Goal: Check status: Check status

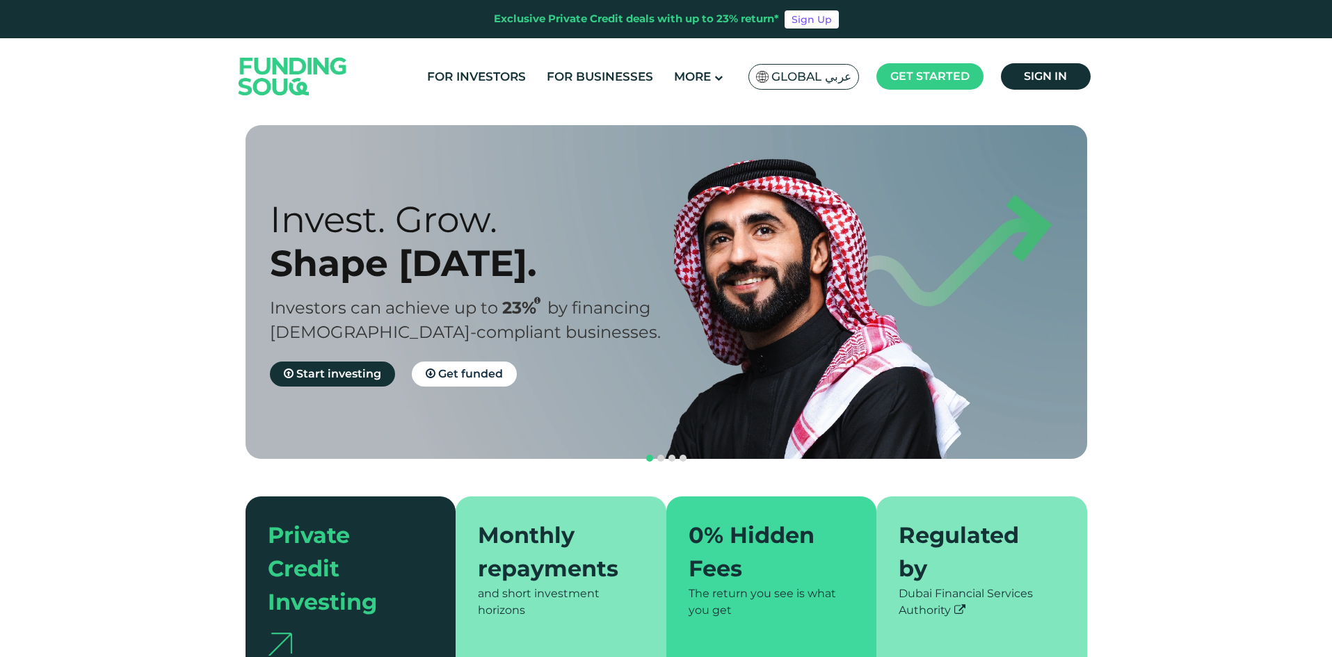
click at [1063, 92] on ul "For Investors For Businesses More About Us How It Works" at bounding box center [757, 77] width 681 height 33
click at [1043, 81] on span "Sign in" at bounding box center [1045, 76] width 43 height 13
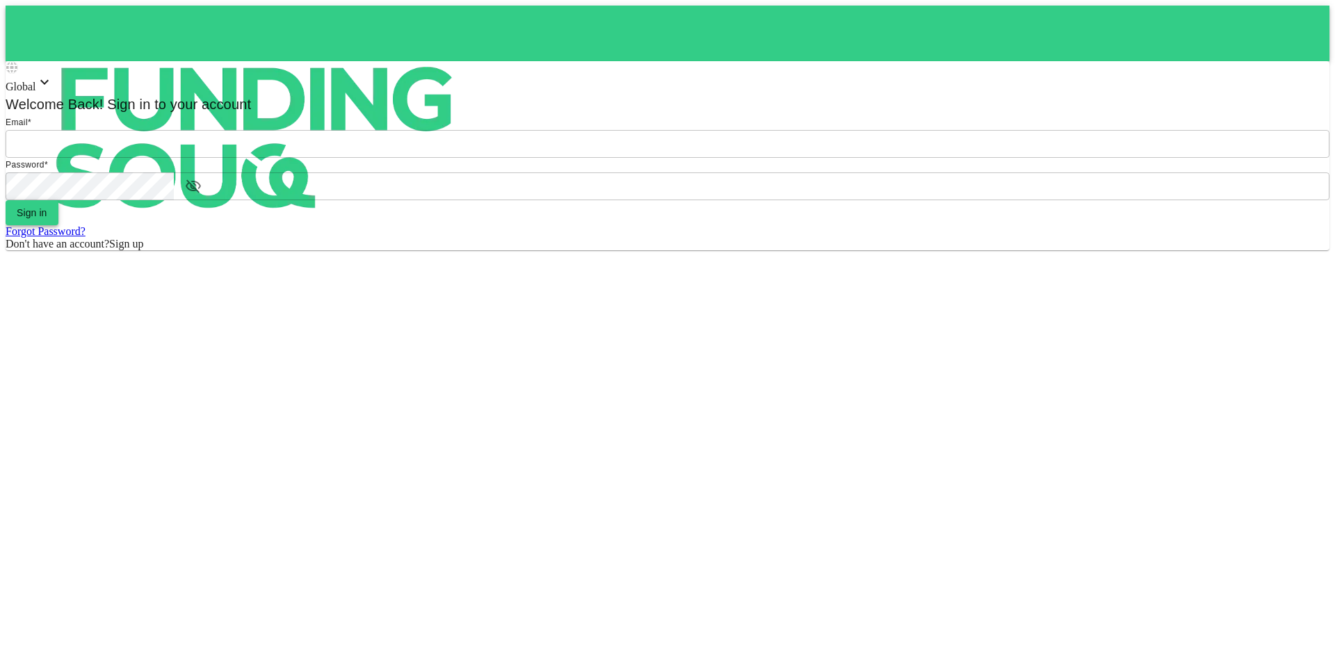
type input "[EMAIL_ADDRESS][DOMAIN_NAME]"
drag, startPoint x: 613, startPoint y: 431, endPoint x: 476, endPoint y: 445, distance: 137.8
click at [476, 250] on div "Global Welcome Back! Sign in to your account Email email [EMAIL_ADDRESS][DOMAIN…" at bounding box center [668, 155] width 1324 height 189
drag, startPoint x: 610, startPoint y: 432, endPoint x: 468, endPoint y: 415, distance: 142.9
click at [468, 250] on div "Global Welcome Back! Sign in to your account Email email [EMAIL_ADDRESS][DOMAIN…" at bounding box center [668, 155] width 1324 height 189
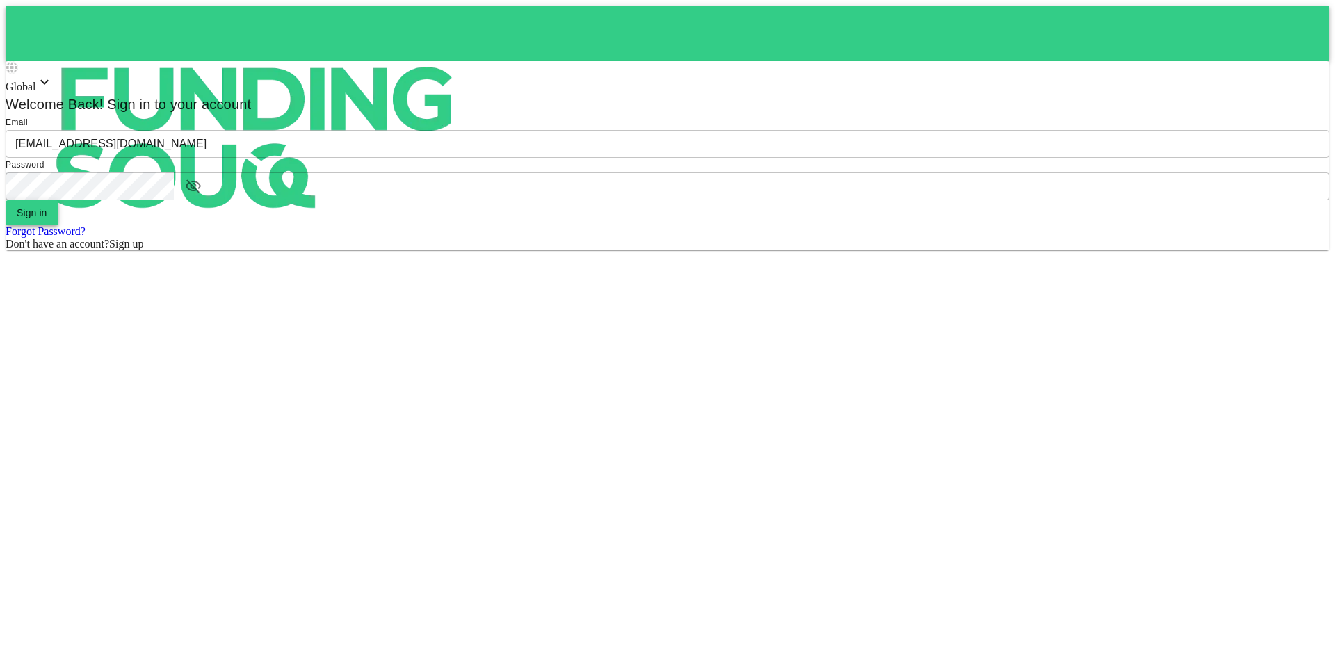
click at [58, 225] on button "Sign in" at bounding box center [32, 212] width 53 height 25
click at [595, 250] on form "Email email [EMAIL_ADDRESS][DOMAIN_NAME] email Password password password Sign …" at bounding box center [668, 182] width 1324 height 135
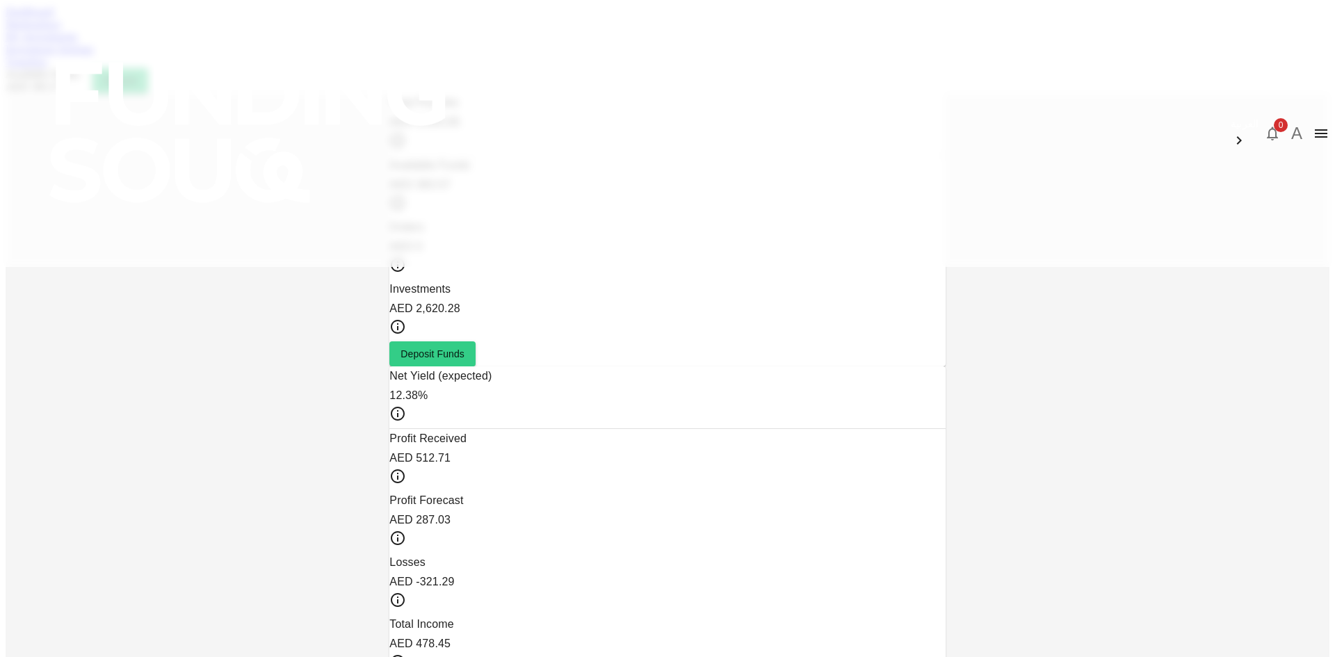
click at [447, 86] on div "Dashboard Marketplace My Investments Investment Settings Transfers Available Fu…" at bounding box center [668, 50] width 1324 height 88
click at [452, 43] on div "My Investments" at bounding box center [668, 37] width 1324 height 13
click at [453, 43] on div "My Investments" at bounding box center [668, 37] width 1324 height 13
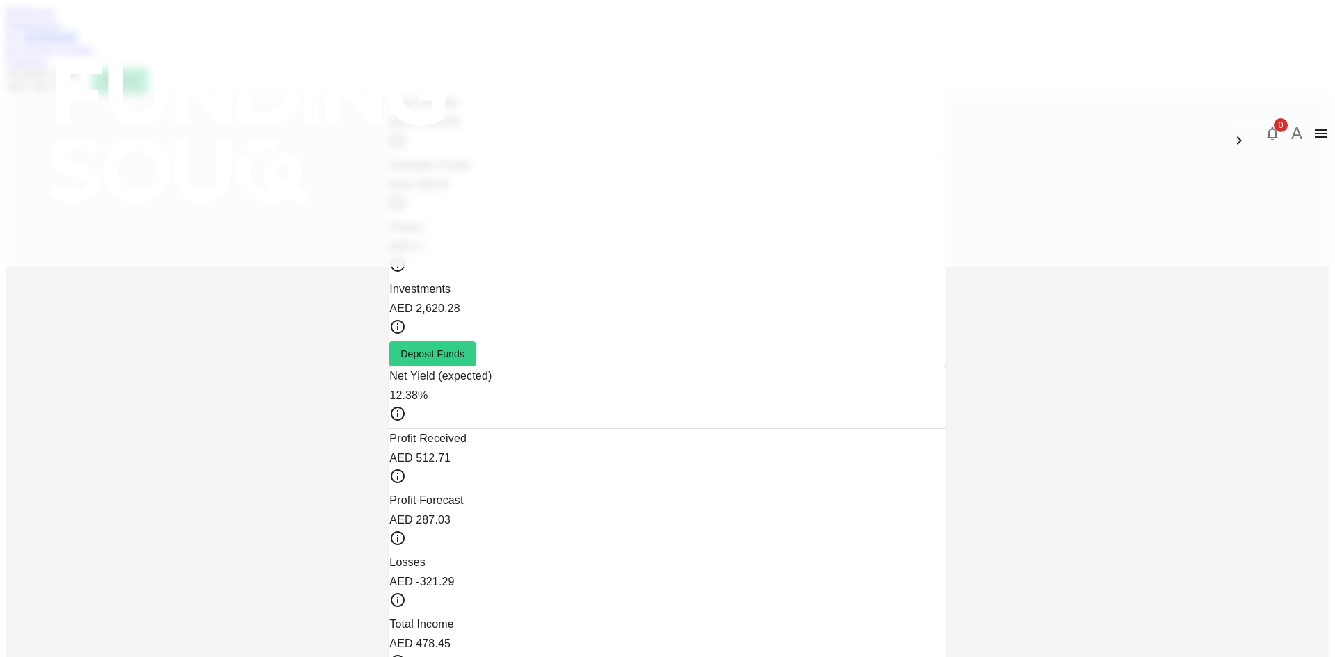
click at [453, 43] on div "My Investments" at bounding box center [668, 37] width 1324 height 13
click at [78, 42] on link "My Investments" at bounding box center [42, 37] width 72 height 12
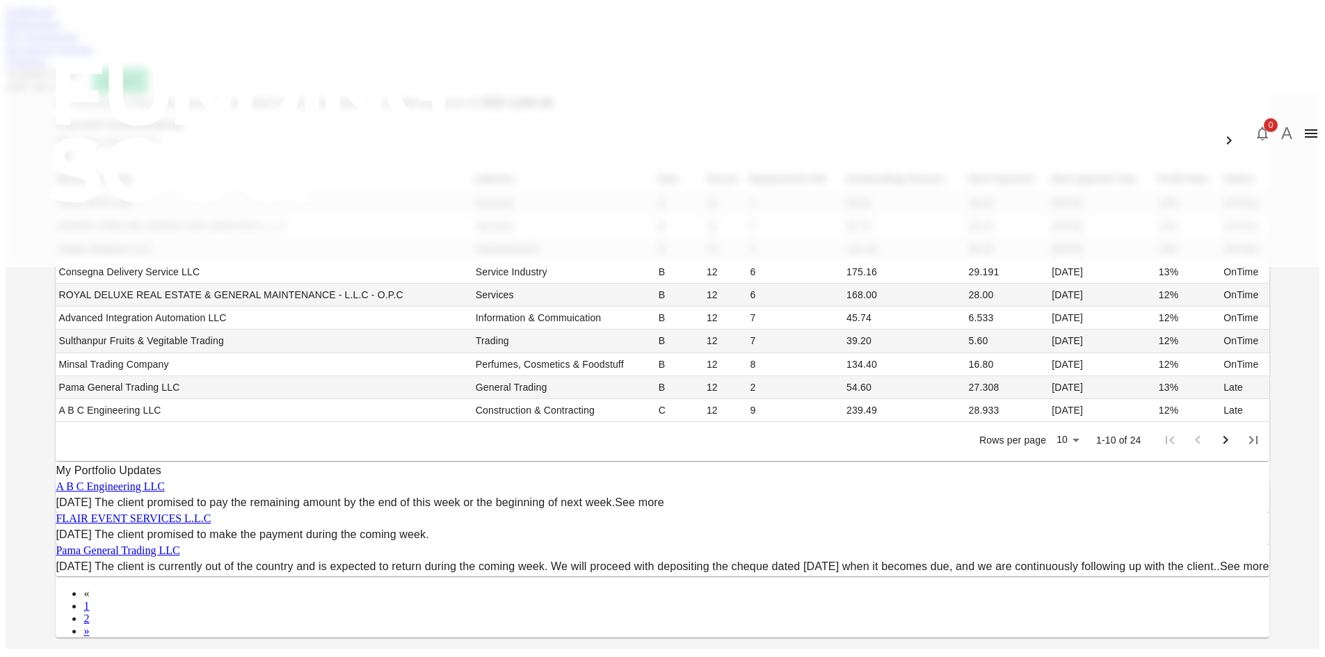
drag, startPoint x: 195, startPoint y: 517, endPoint x: 73, endPoint y: 263, distance: 281.8
click at [73, 263] on div "My Investments You have currently invested in 24 businesses with a total exposu…" at bounding box center [663, 371] width 1314 height 556
drag, startPoint x: 30, startPoint y: 162, endPoint x: 212, endPoint y: 117, distance: 187.7
click at [212, 117] on div "My Investments You have currently invested in 24 businesses with a total exposu…" at bounding box center [663, 371] width 1314 height 556
click at [306, 307] on td "ROYAL DELUXE REAL ESTATE & GENERAL MAINTENANCE - L.L.C - O.P.C" at bounding box center [264, 295] width 417 height 23
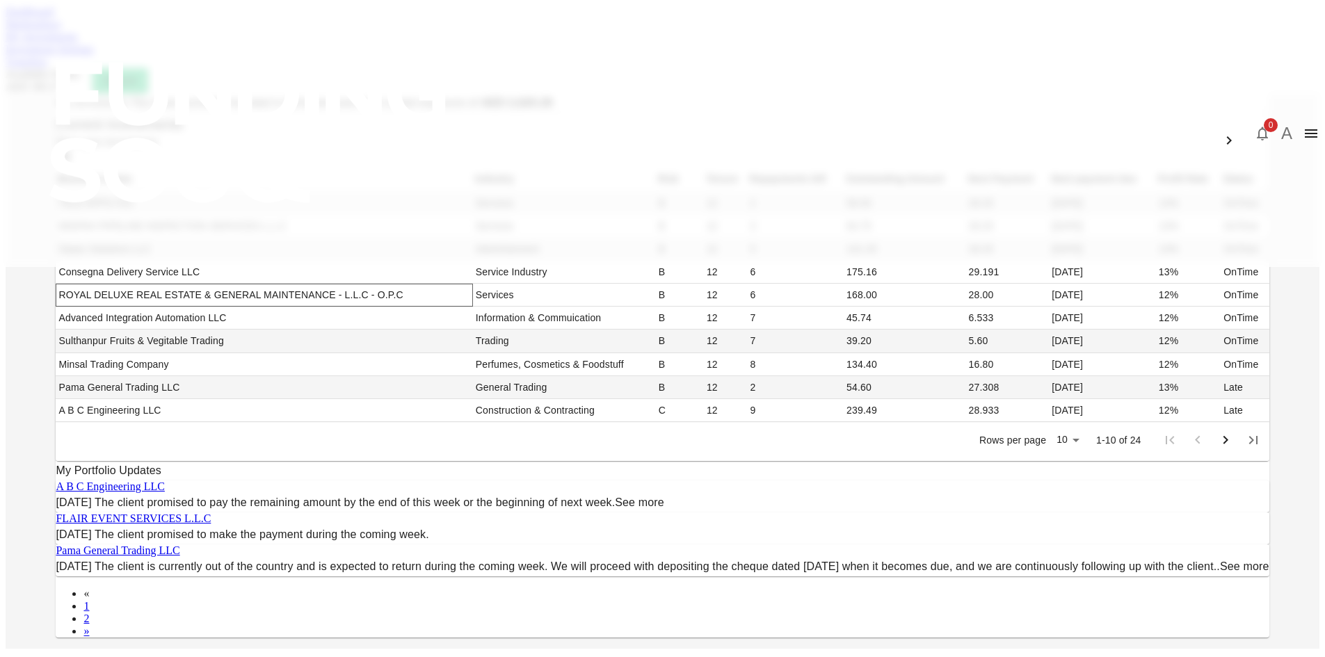
click at [306, 307] on td "ROYAL DELUXE REAL ESTATE & GENERAL MAINTENANCE - L.L.C - O.P.C" at bounding box center [264, 295] width 417 height 23
click at [172, 399] on div "My Investments You have currently invested in 24 businesses with a total exposu…" at bounding box center [663, 371] width 1314 height 556
click at [1319, 220] on div "My Investments You have currently invested in 24 businesses with a total exposu…" at bounding box center [663, 371] width 1314 height 556
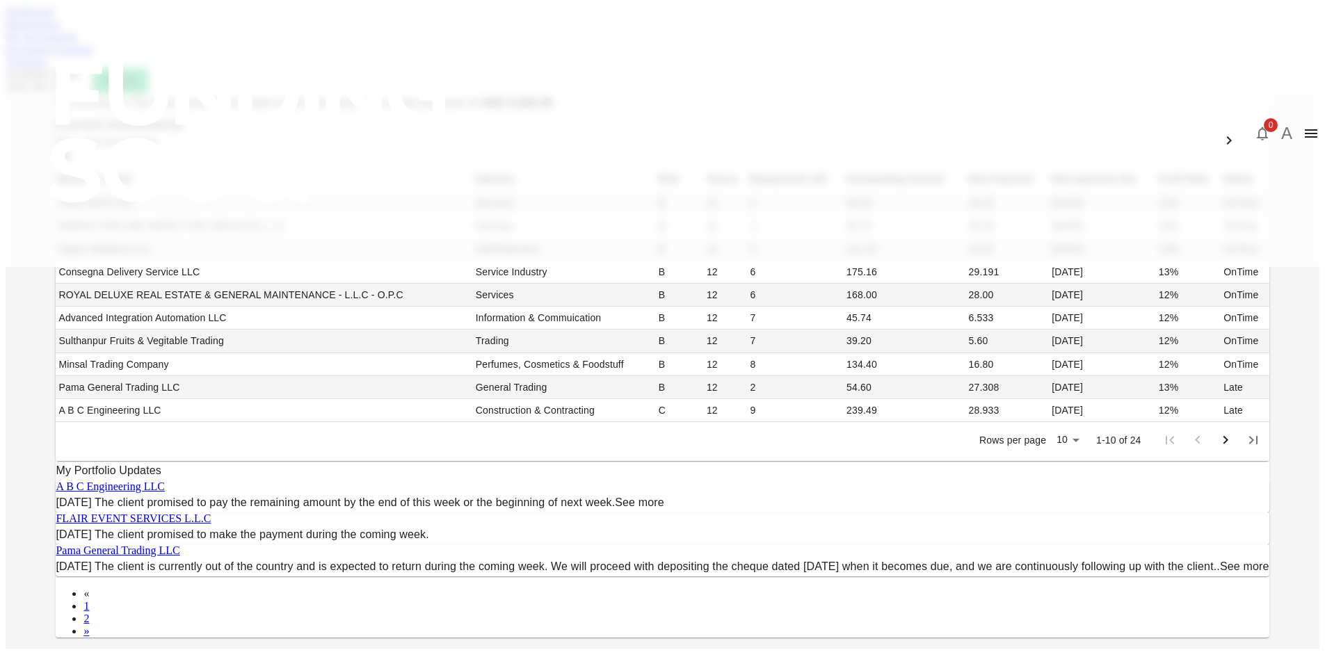
drag, startPoint x: 1314, startPoint y: 242, endPoint x: 1309, endPoint y: 290, distance: 48.3
click at [1309, 290] on div "My Investments You have currently invested in 24 businesses with a total exposu…" at bounding box center [663, 371] width 1314 height 556
click at [1319, 235] on div "My Investments You have currently invested in 24 businesses with a total exposu…" at bounding box center [663, 371] width 1314 height 556
click at [1263, 295] on div "My Investments You have currently invested in 24 businesses with a total exposu…" at bounding box center [663, 371] width 1314 height 556
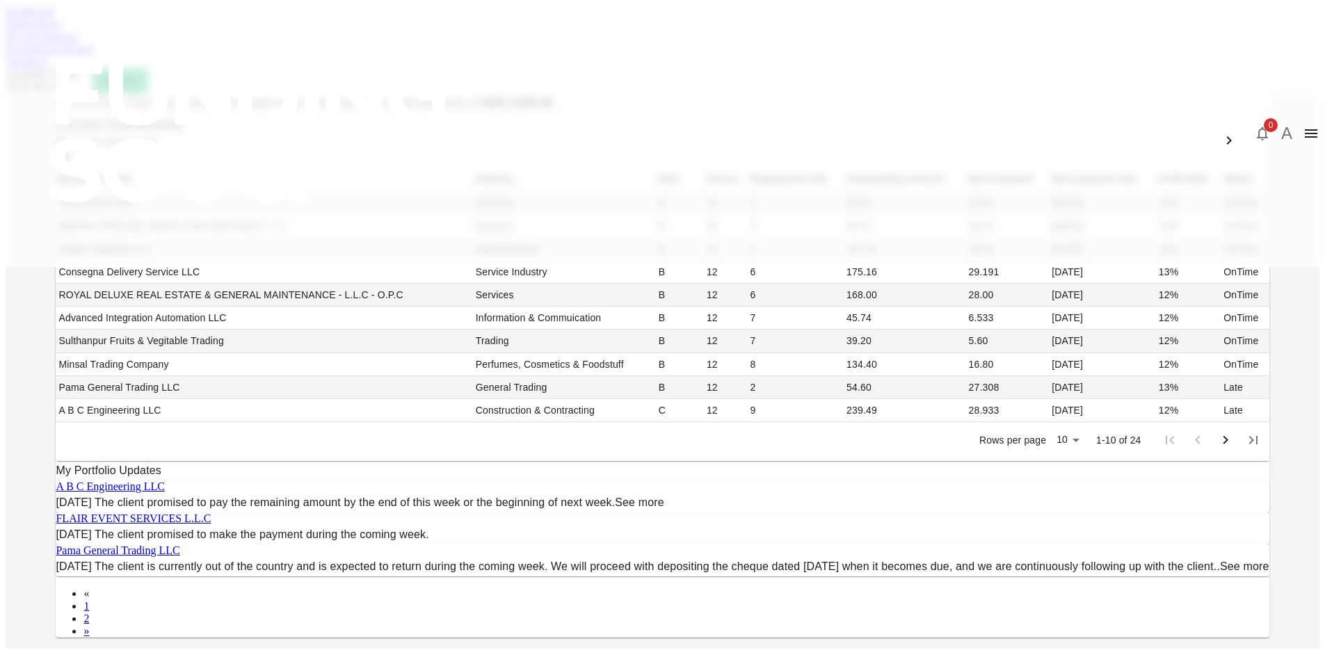
click at [1263, 295] on div "My Investments You have currently invested in 24 businesses with a total exposu…" at bounding box center [663, 371] width 1314 height 556
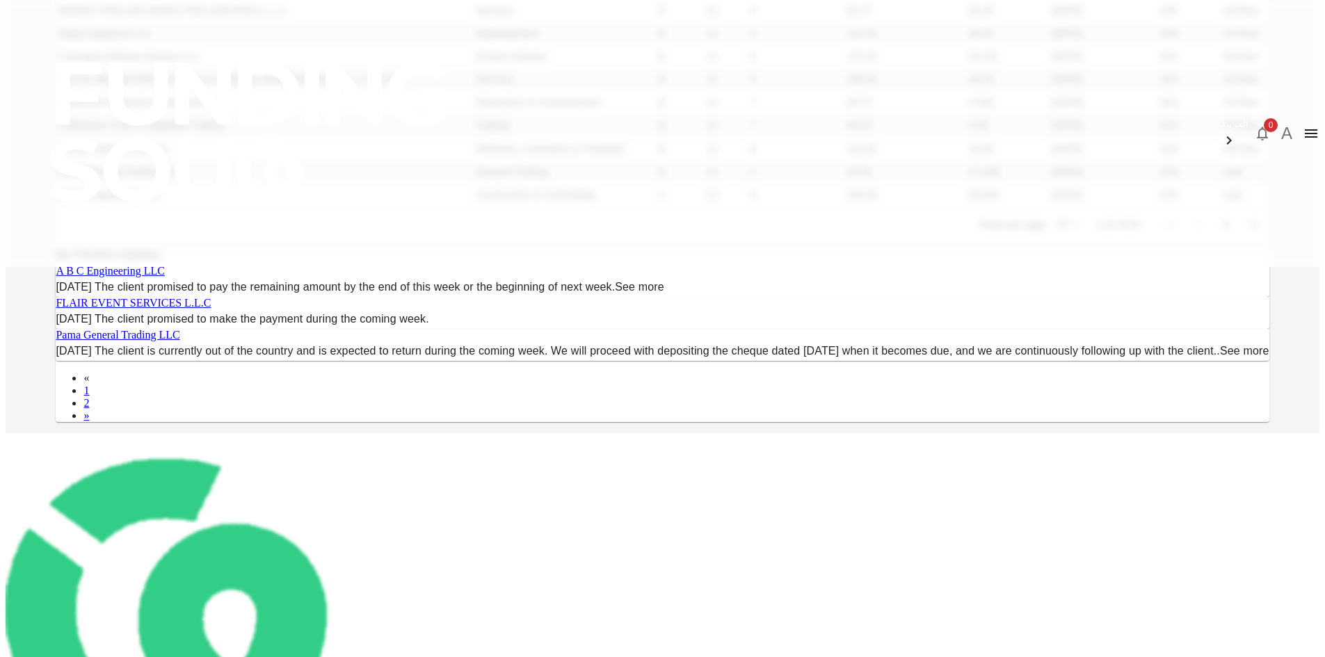
scroll to position [218, 0]
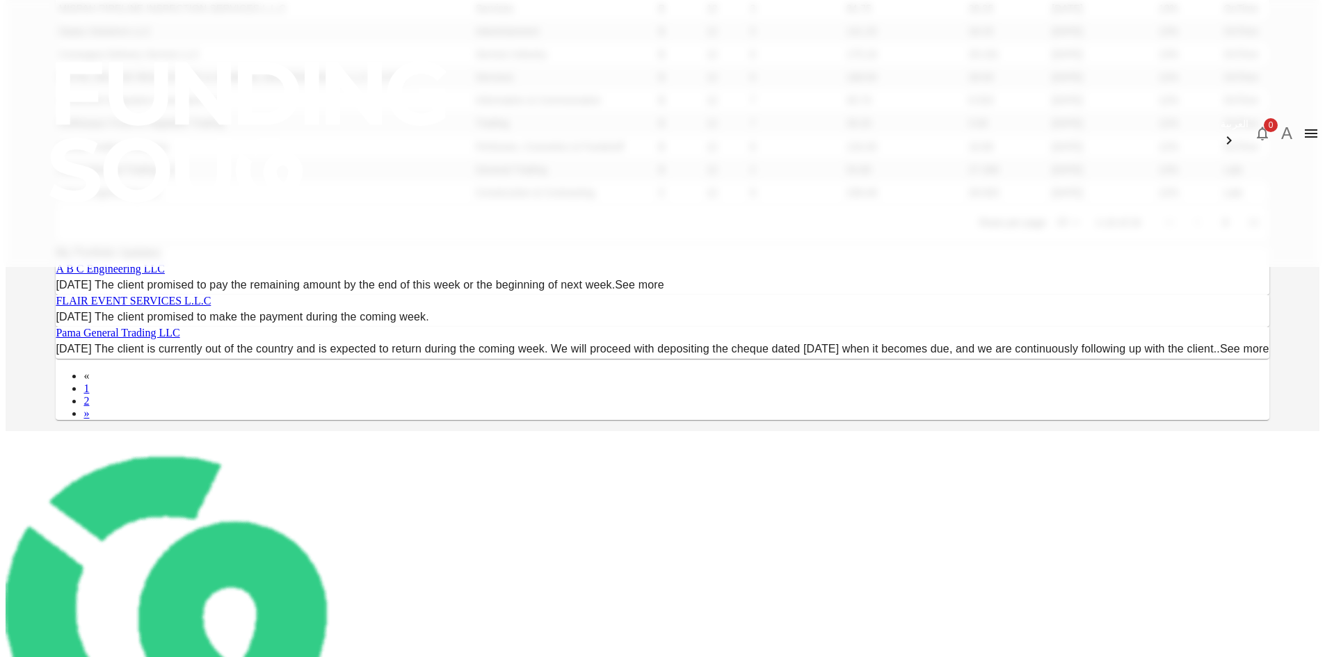
click at [845, 492] on body "العربية 0 A Dashboard Marketplace My Investments Investment Settings Transfers …" at bounding box center [663, 340] width 1314 height 1105
click at [842, 496] on body "العربية 0 A Dashboard Marketplace My Investments Investment Settings Transfers …" at bounding box center [663, 340] width 1314 height 1105
click at [847, 491] on body "العربية 0 A Dashboard Marketplace My Investments Investment Settings Transfers …" at bounding box center [663, 340] width 1314 height 1105
click at [850, 496] on body "العربية 0 A Dashboard Marketplace My Investments Investment Settings Transfers …" at bounding box center [663, 340] width 1314 height 1105
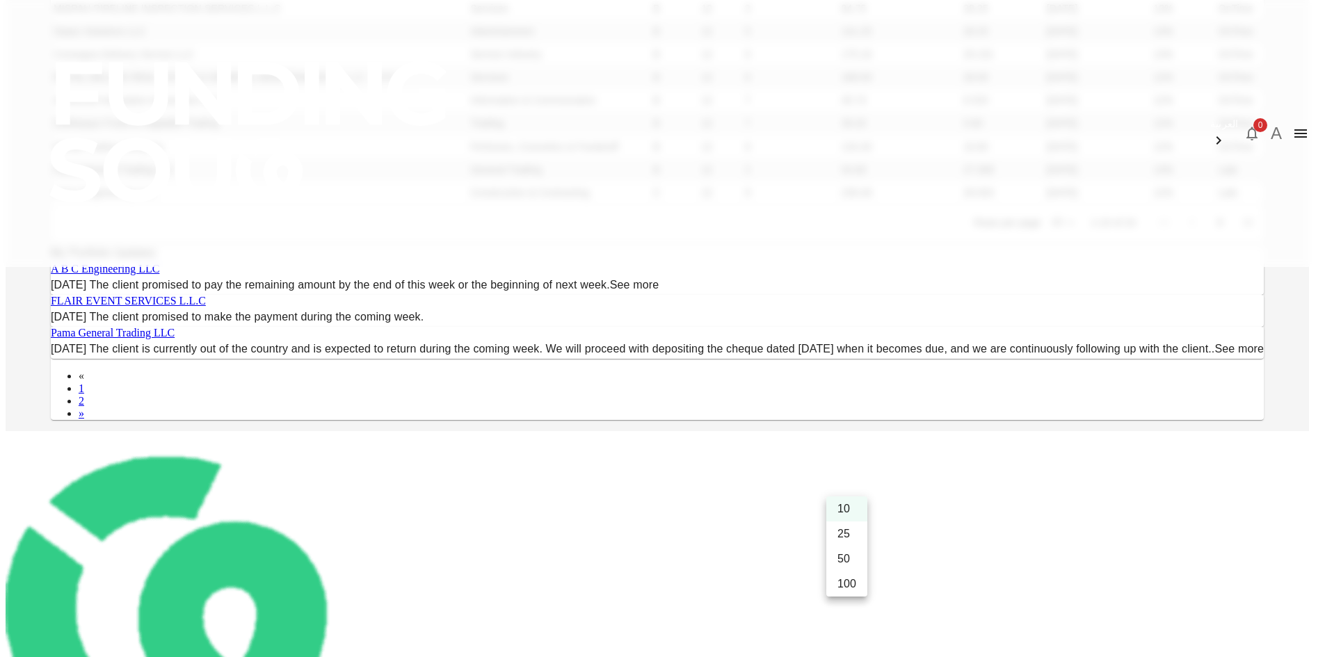
drag, startPoint x: 850, startPoint y: 494, endPoint x: 920, endPoint y: 421, distance: 101.3
click at [920, 421] on body "العربية 0 A Dashboard Marketplace My Investments Investment Settings Transfers …" at bounding box center [663, 340] width 1314 height 1105
click at [847, 563] on li "50" at bounding box center [846, 559] width 41 height 25
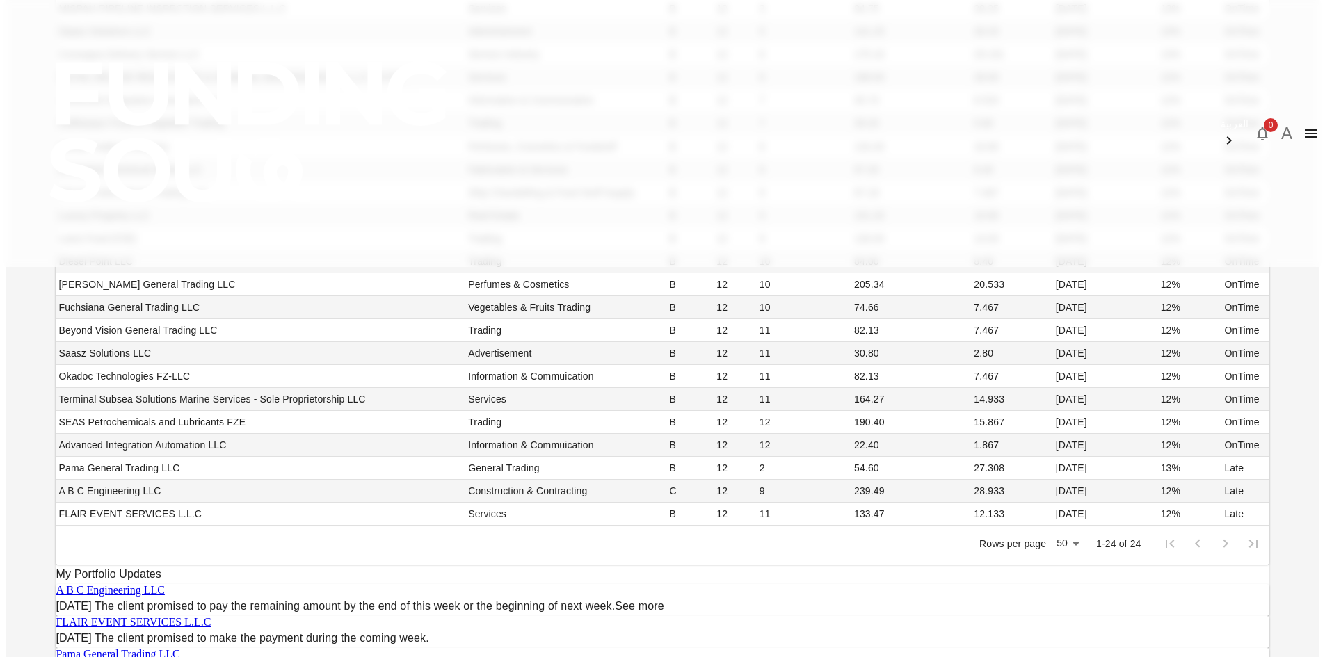
click at [186, 328] on div "My Investments You have currently invested in 24 businesses with a total exposu…" at bounding box center [663, 314] width 1314 height 877
drag, startPoint x: 541, startPoint y: 600, endPoint x: 425, endPoint y: 295, distance: 326.7
click at [425, 295] on tbody "TELE APPS FZC Services B 12 2 56.50 28.25 [DATE] 13% OnTime MISPAH PIPELINE INS…" at bounding box center [662, 249] width 1213 height 551
click at [155, 317] on div "My Investments You have currently invested in 24 businesses with a total exposu…" at bounding box center [663, 314] width 1314 height 877
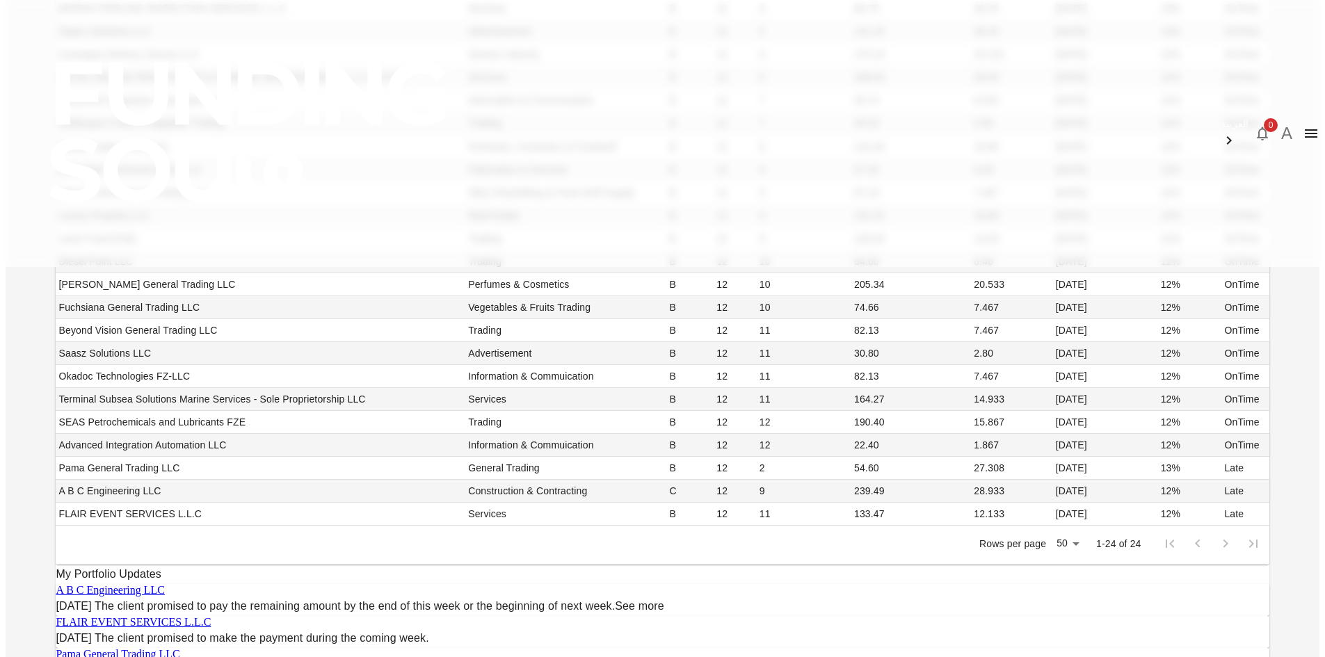
click at [155, 317] on div "My Investments You have currently invested in 24 businesses with a total exposu…" at bounding box center [663, 314] width 1314 height 877
click at [1313, 230] on div "My Investments You have currently invested in 24 businesses with a total exposu…" at bounding box center [663, 314] width 1314 height 877
click at [1313, 265] on div "My Investments You have currently invested in 24 businesses with a total exposu…" at bounding box center [663, 314] width 1314 height 877
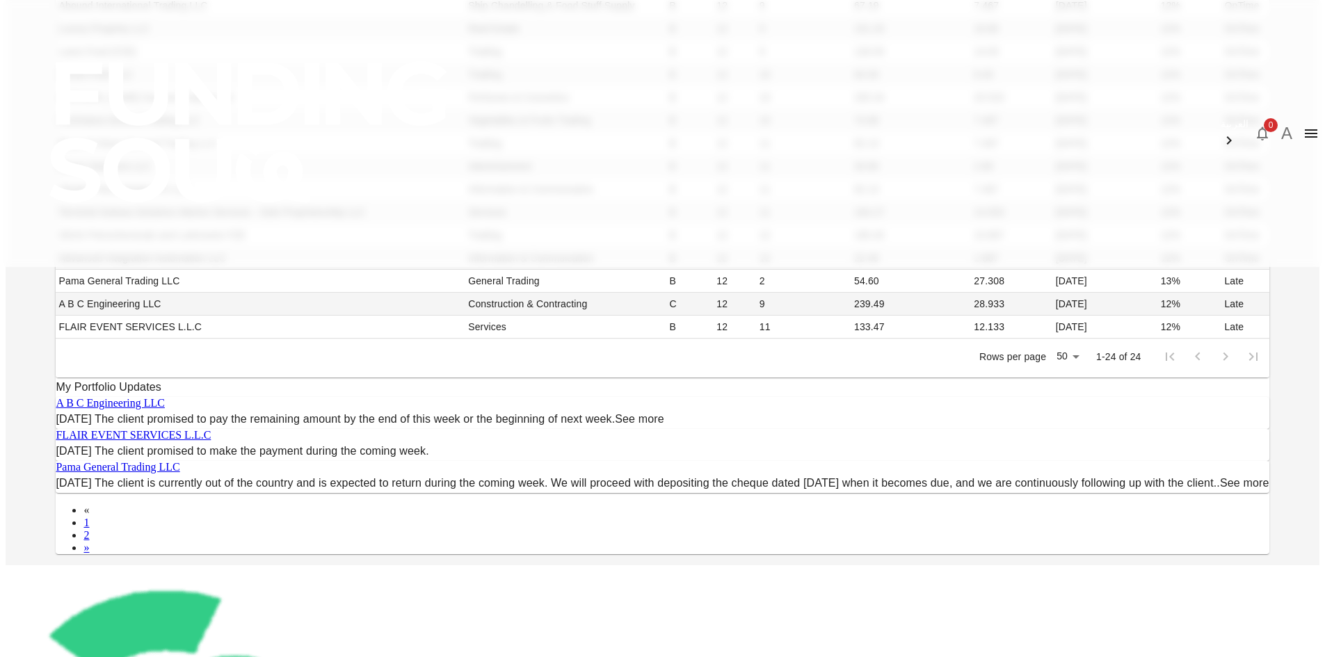
scroll to position [515, 0]
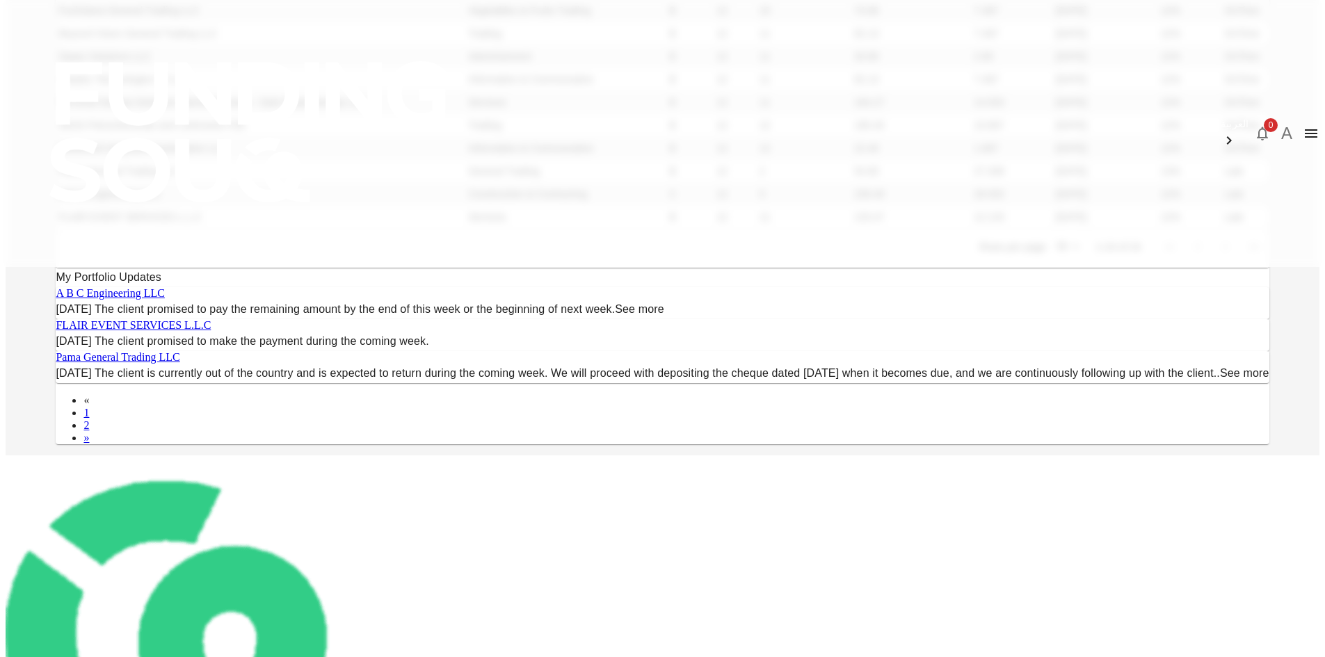
drag, startPoint x: 1315, startPoint y: 320, endPoint x: 1312, endPoint y: 396, distance: 75.9
click at [1312, 396] on div "My Investments You have currently invested in 24 businesses with a total exposu…" at bounding box center [663, 17] width 1314 height 877
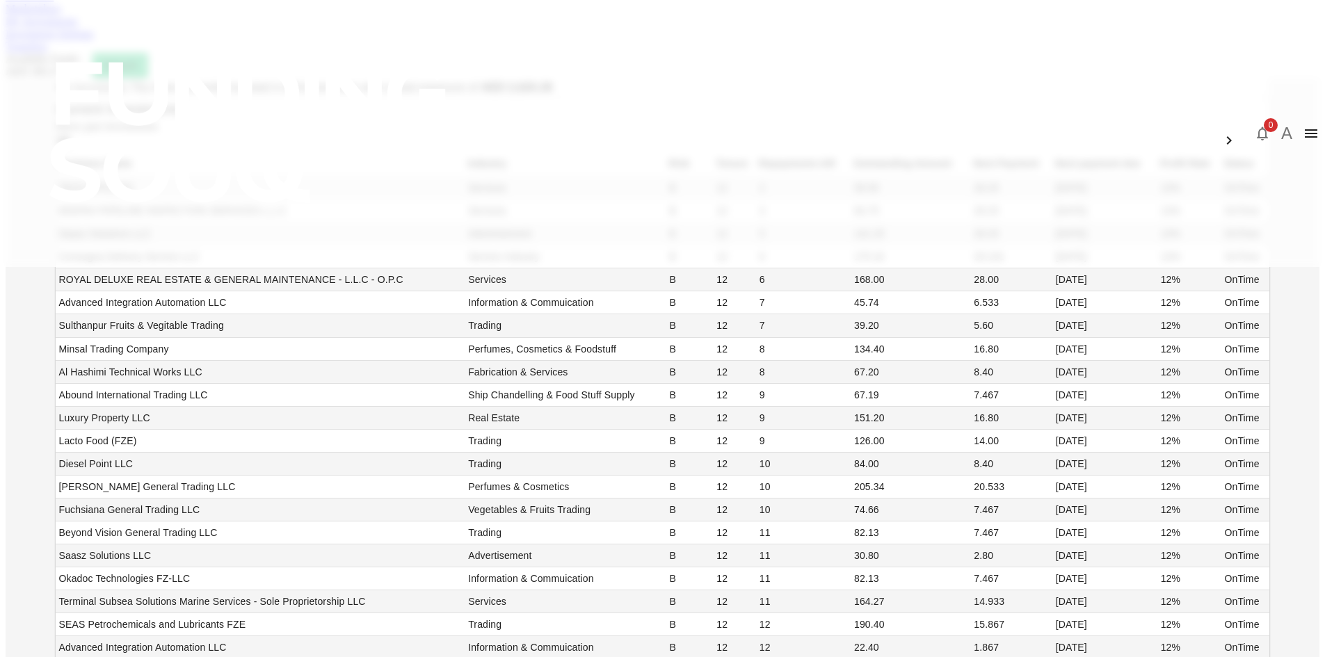
scroll to position [0, 0]
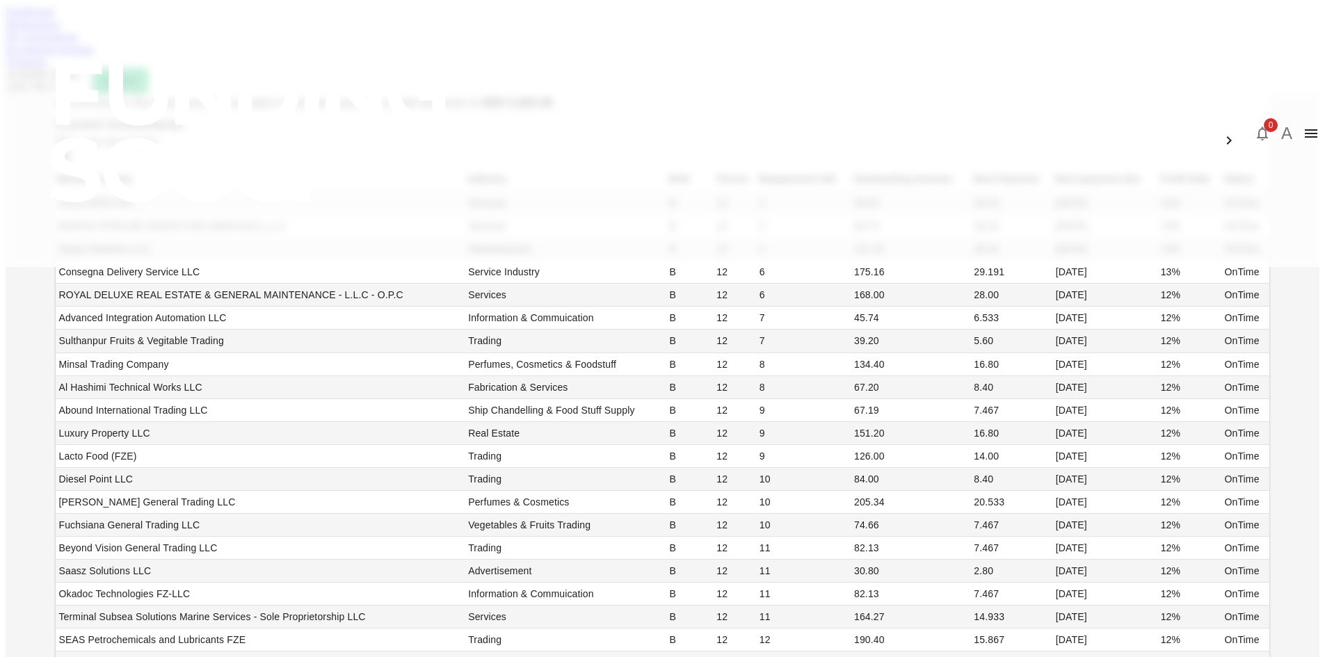
click at [319, 236] on div "Current Investments Show past investments Business Name Industry Risk Tenure Re…" at bounding box center [662, 447] width 1213 height 669
click at [158, 147] on span "Show past investments" at bounding box center [107, 142] width 102 height 12
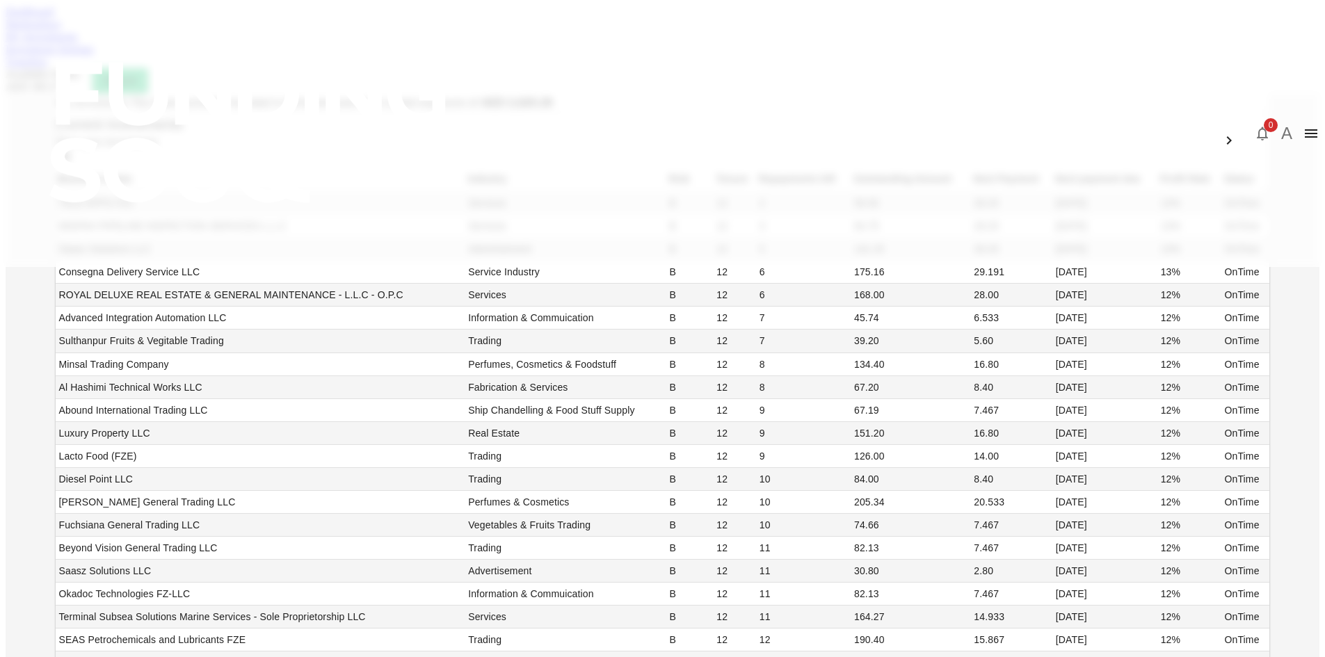
click at [158, 147] on span "Show past investments" at bounding box center [107, 142] width 102 height 12
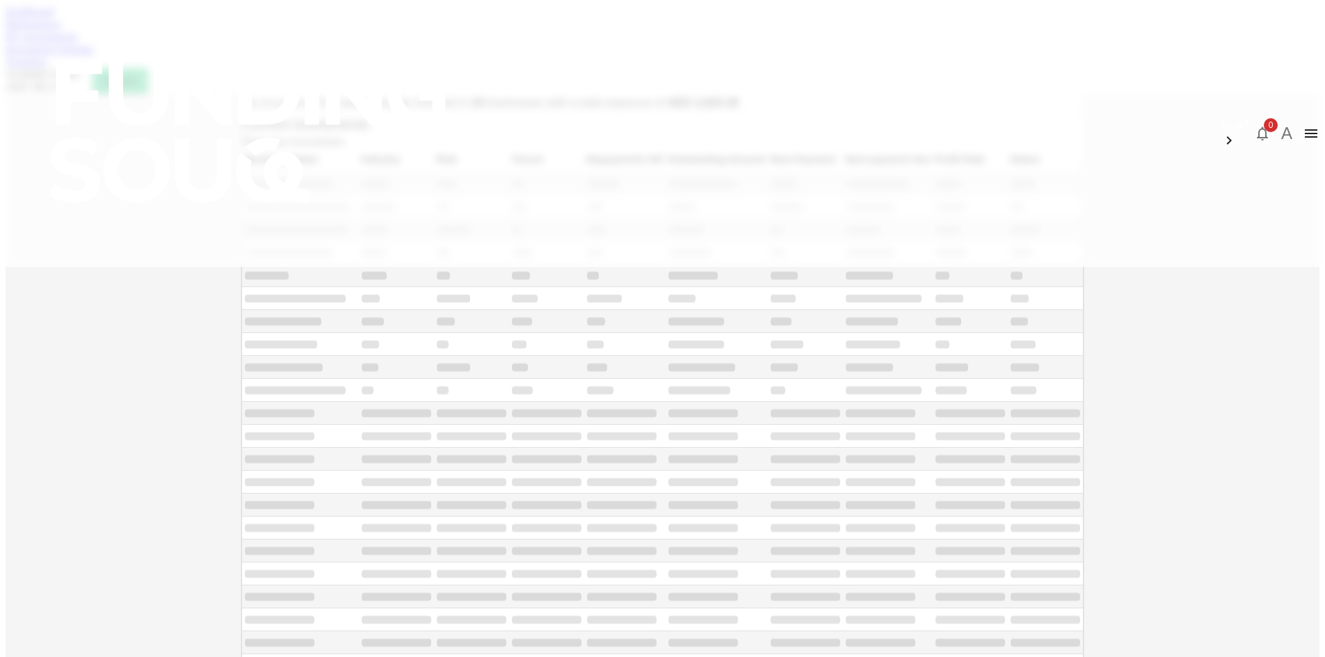
type input "10"
click at [314, 147] on span "Show past investments" at bounding box center [293, 142] width 102 height 12
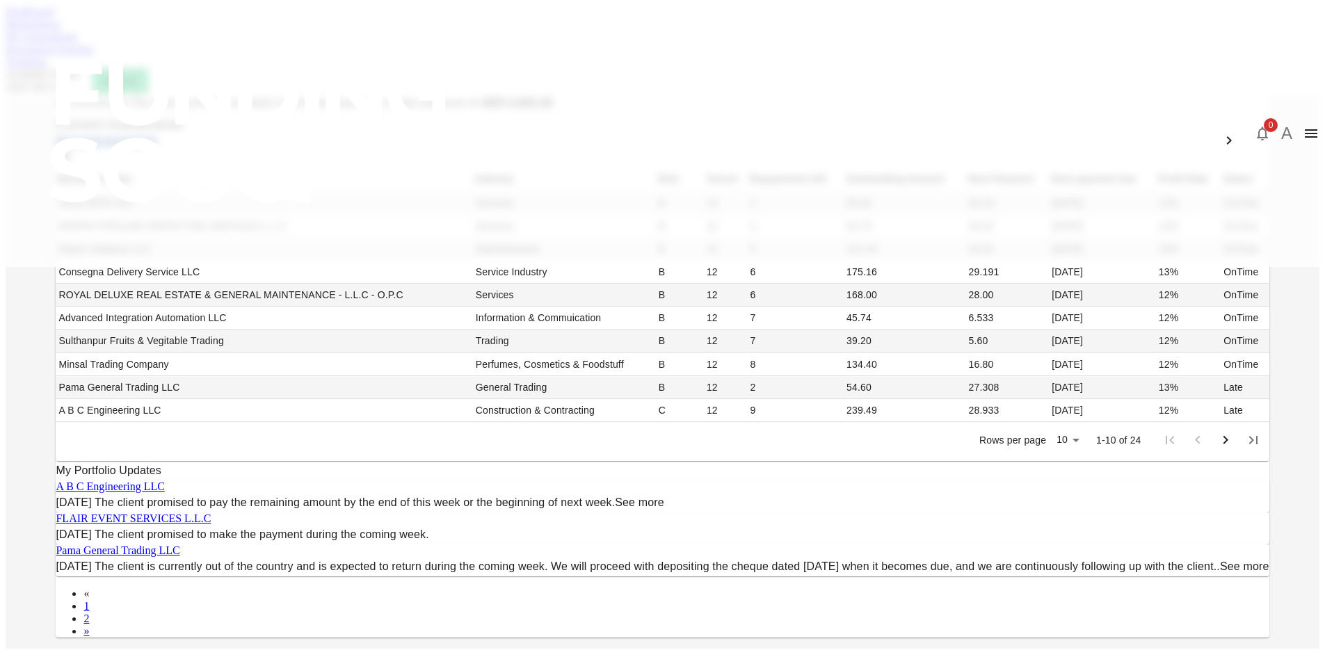
click at [158, 147] on span "Show past investments" at bounding box center [107, 142] width 102 height 12
drag, startPoint x: 312, startPoint y: 235, endPoint x: 207, endPoint y: 218, distance: 105.6
click at [207, 218] on div "My Investments You have currently invested in 24 businesses with a total exposu…" at bounding box center [663, 371] width 1314 height 556
click at [316, 239] on div "Current Investments Show past investments Business Name Industry Risk Tenure Re…" at bounding box center [662, 287] width 1213 height 348
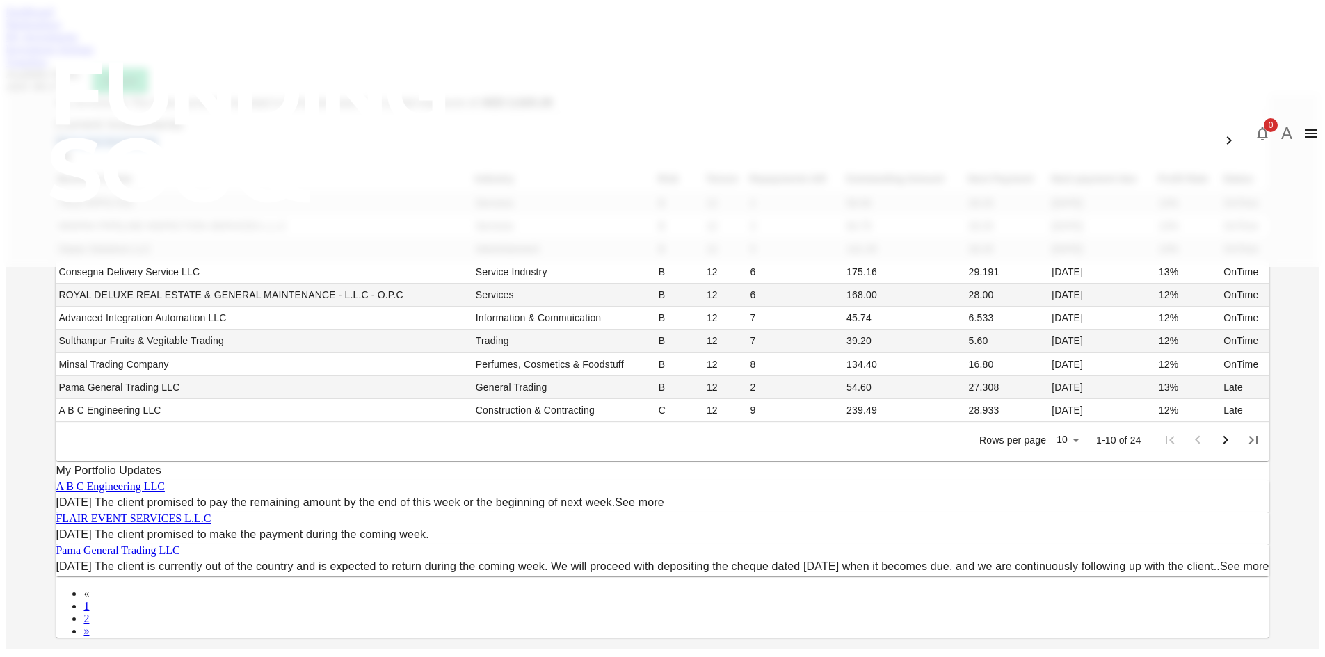
click at [316, 239] on div "Current Investments Show past investments Business Name Industry Risk Tenure Re…" at bounding box center [662, 287] width 1213 height 348
click at [188, 226] on div "My Investments You have currently invested in 24 businesses with a total exposu…" at bounding box center [663, 371] width 1314 height 556
click at [158, 147] on span "Show past investments" at bounding box center [107, 142] width 102 height 12
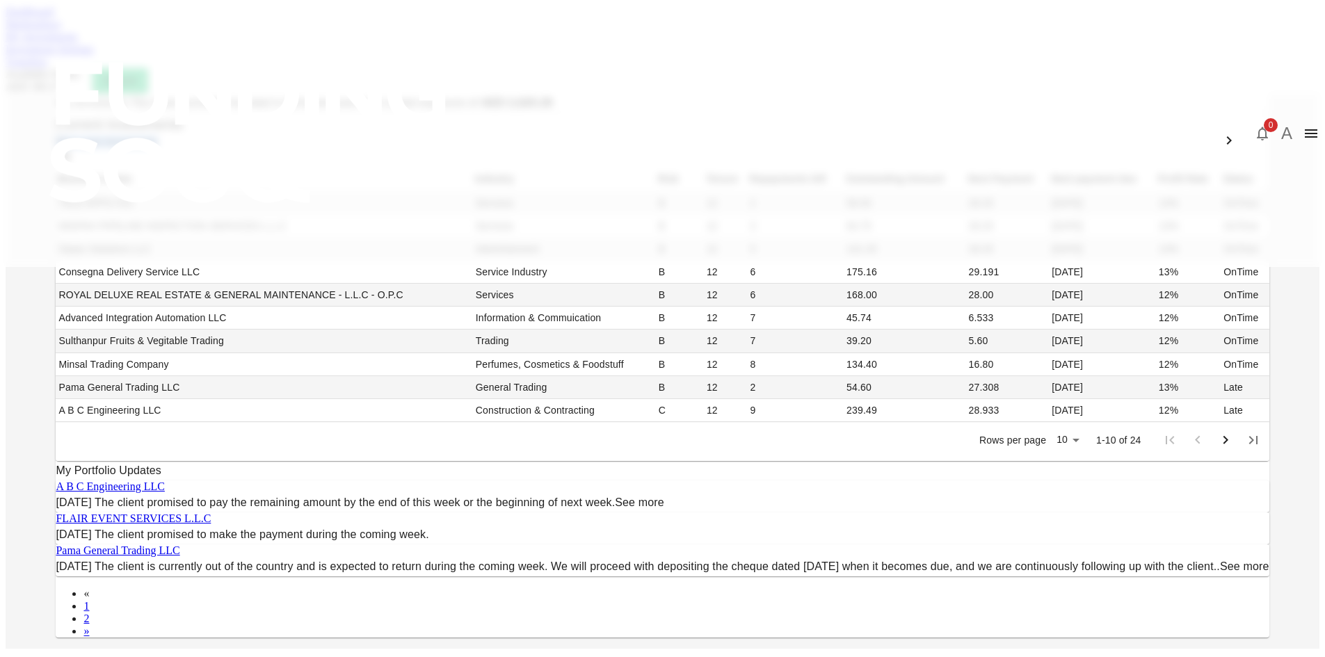
click at [184, 225] on div "My Investments You have currently invested in 24 businesses with a total exposu…" at bounding box center [663, 371] width 1314 height 556
click at [262, 235] on div "My Investments You have currently invested in 24 businesses with a total exposu…" at bounding box center [663, 371] width 1314 height 556
click at [158, 147] on span "Show past investments" at bounding box center [107, 142] width 102 height 12
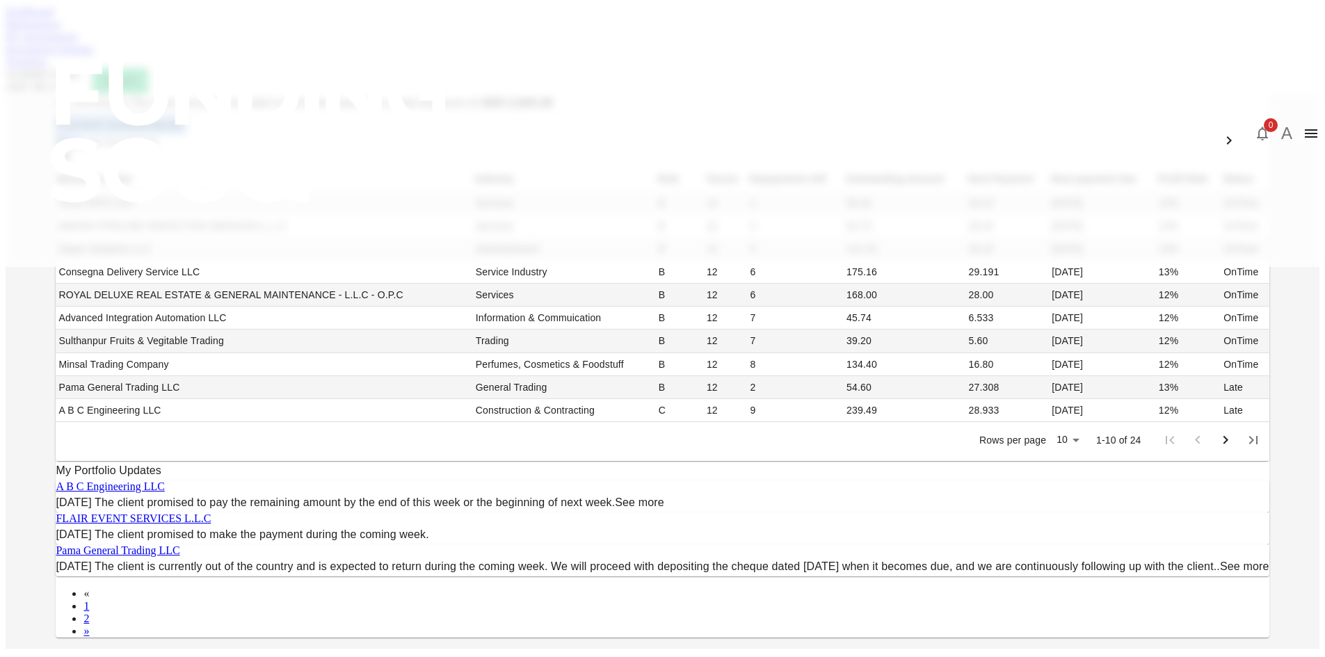
drag, startPoint x: 307, startPoint y: 234, endPoint x: 170, endPoint y: 208, distance: 139.4
click at [170, 208] on div "My Investments You have currently invested in 24 businesses with a total exposu…" at bounding box center [663, 371] width 1314 height 556
click at [246, 227] on div "My Investments You have currently invested in 24 businesses with a total exposu…" at bounding box center [663, 371] width 1314 height 556
drag, startPoint x: 335, startPoint y: 236, endPoint x: 185, endPoint y: 221, distance: 150.3
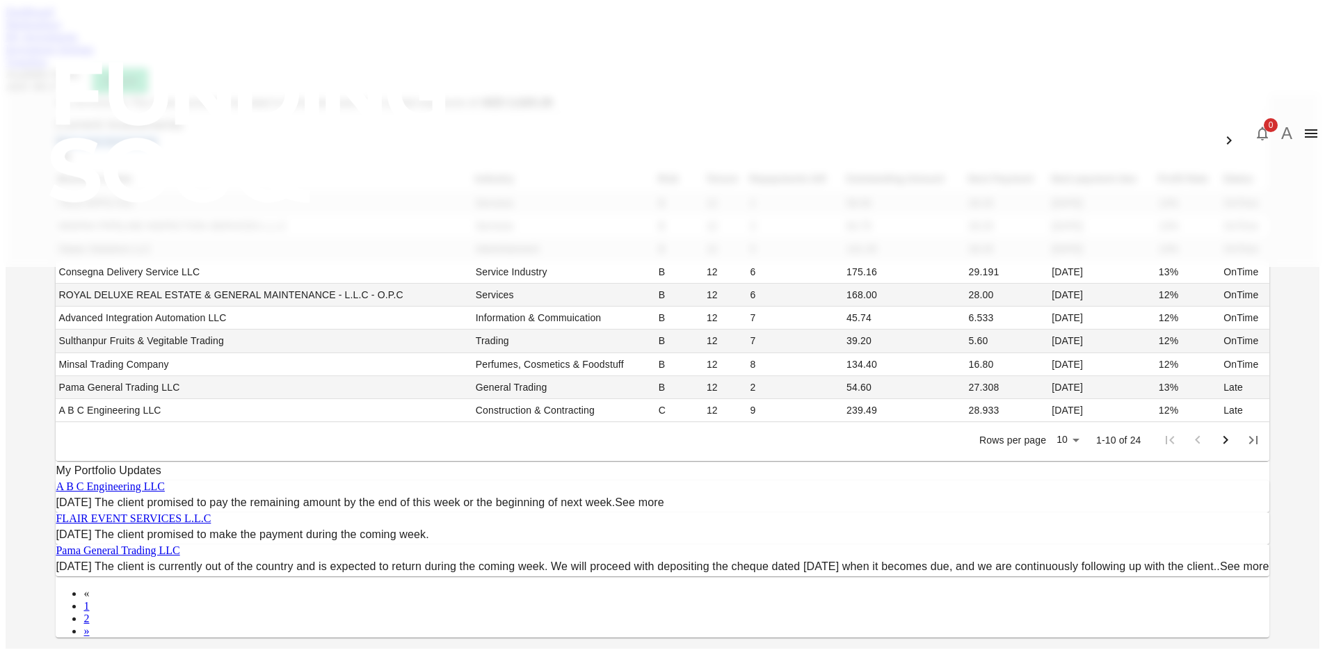
click at [185, 221] on div "My Investments You have currently invested in 24 businesses with a total exposu…" at bounding box center [663, 371] width 1314 height 556
click at [158, 147] on span "Show past investments" at bounding box center [107, 142] width 102 height 12
drag, startPoint x: 316, startPoint y: 236, endPoint x: 163, endPoint y: 220, distance: 154.6
click at [163, 220] on div "My Investments You have currently invested in 24 businesses with a total exposu…" at bounding box center [663, 371] width 1314 height 556
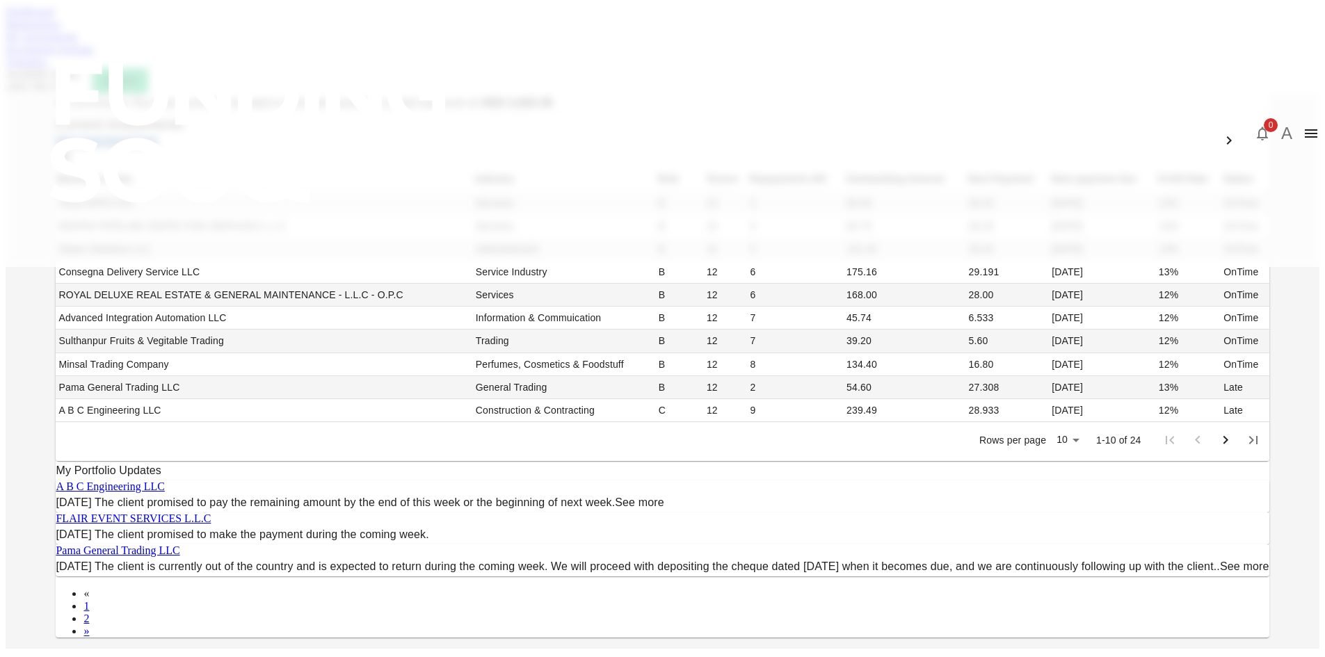
click at [158, 147] on span "Show past investments" at bounding box center [107, 142] width 102 height 12
click at [313, 239] on div "Current Investments Show past investments Business Name Industry Risk Tenure Re…" at bounding box center [662, 287] width 1213 height 348
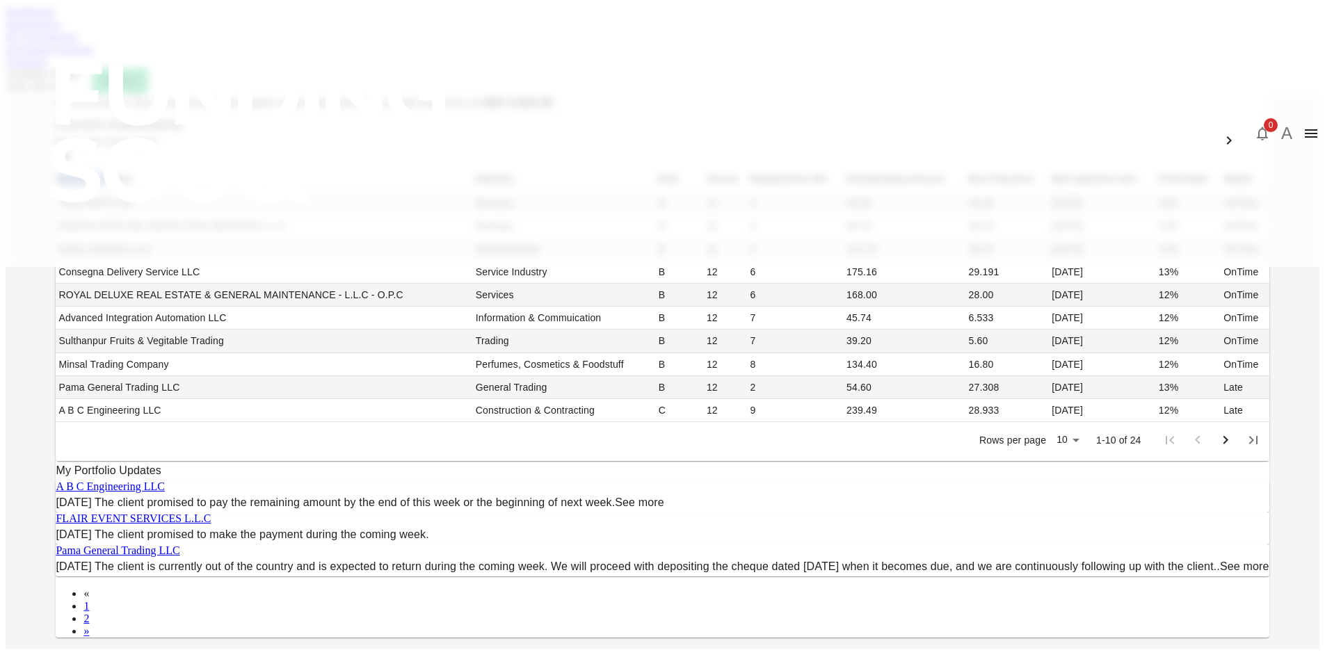
click at [313, 239] on div "Current Investments Show past investments Business Name Industry Risk Tenure Re…" at bounding box center [662, 287] width 1213 height 348
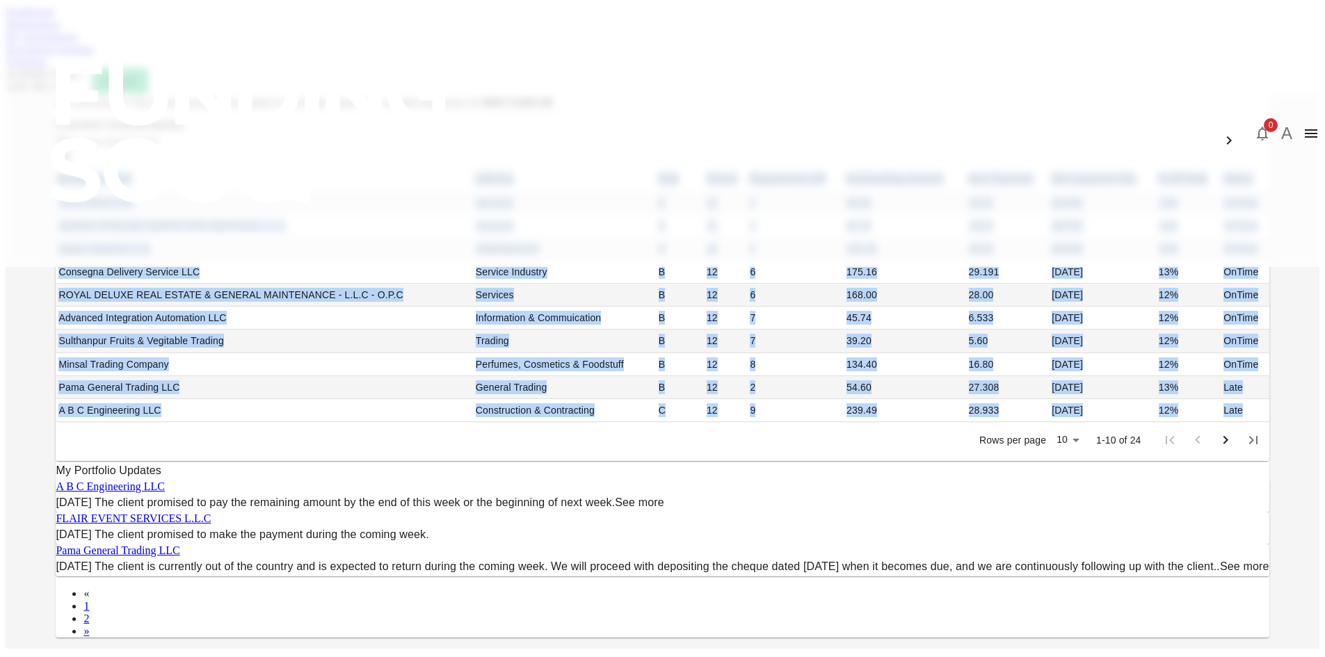
click at [313, 239] on div "Current Investments Show past investments Business Name Industry Risk Tenure Re…" at bounding box center [662, 287] width 1213 height 348
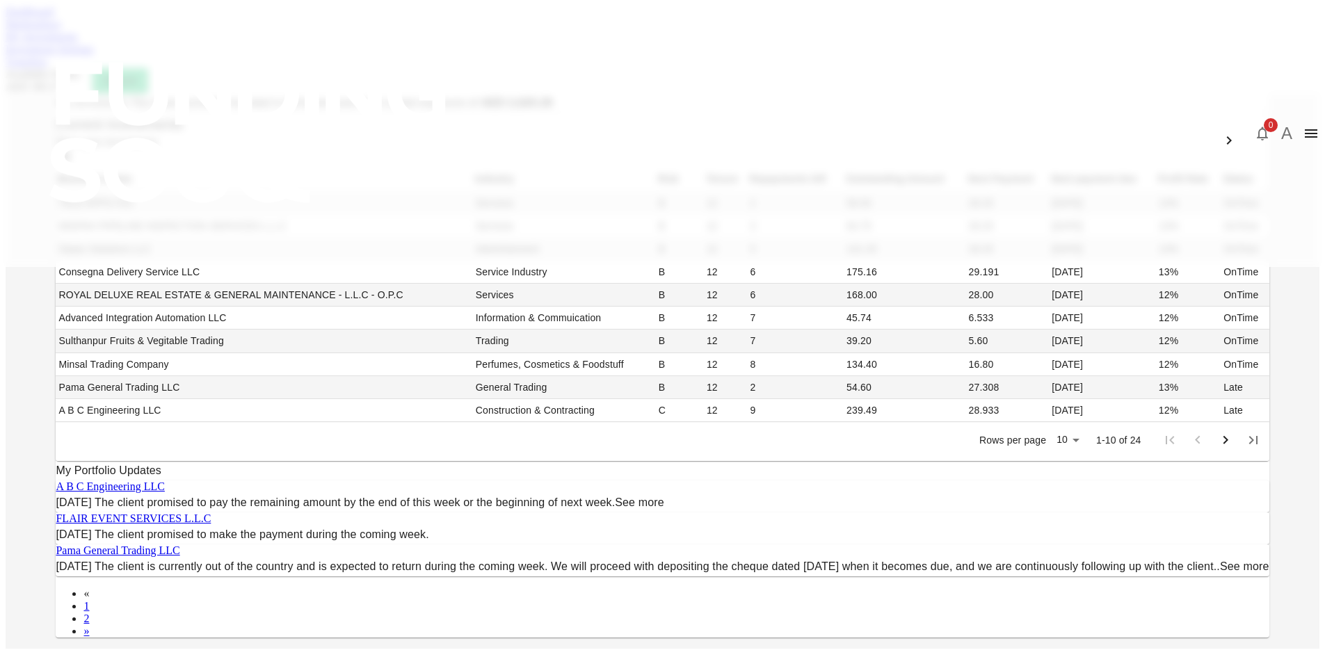
click at [158, 147] on span "Show past investments" at bounding box center [107, 142] width 102 height 12
click at [314, 232] on div "Current Investments Show past investments Business Name Industry Risk Tenure Re…" at bounding box center [662, 287] width 1213 height 348
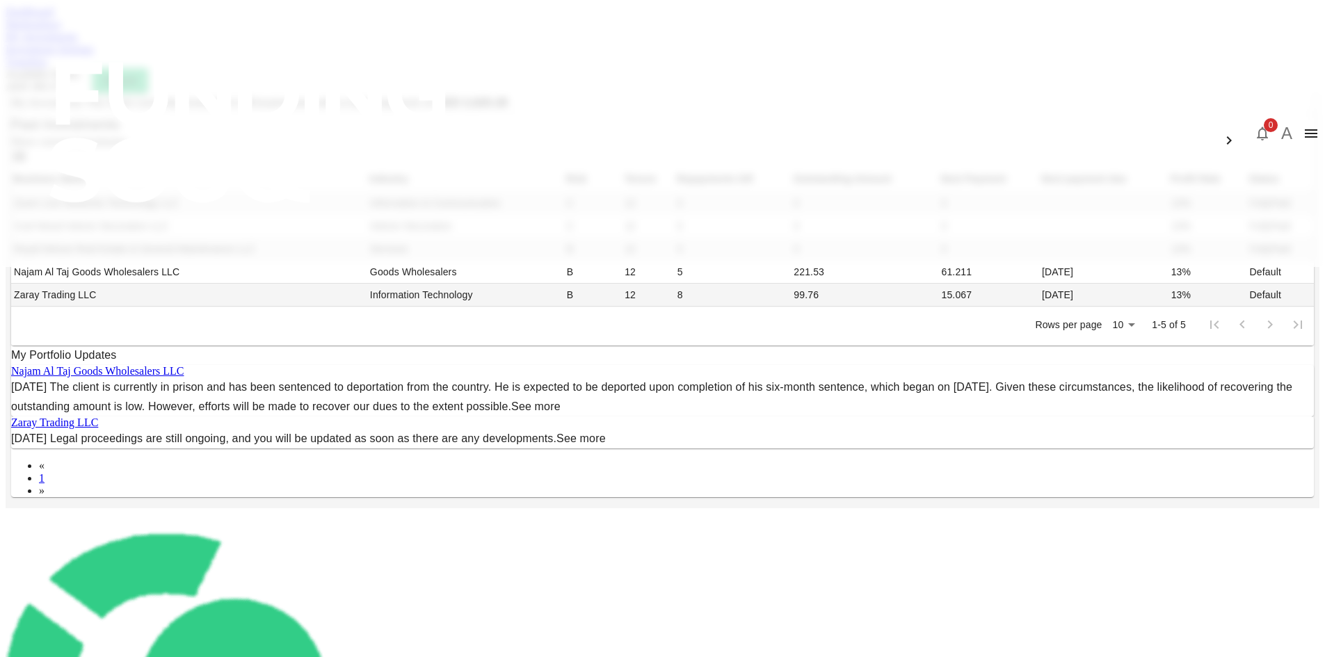
drag, startPoint x: 236, startPoint y: 540, endPoint x: 193, endPoint y: 357, distance: 188.6
click at [193, 357] on div "My Investments You have currently invested in 24 businesses with a total exposu…" at bounding box center [663, 300] width 1314 height 415
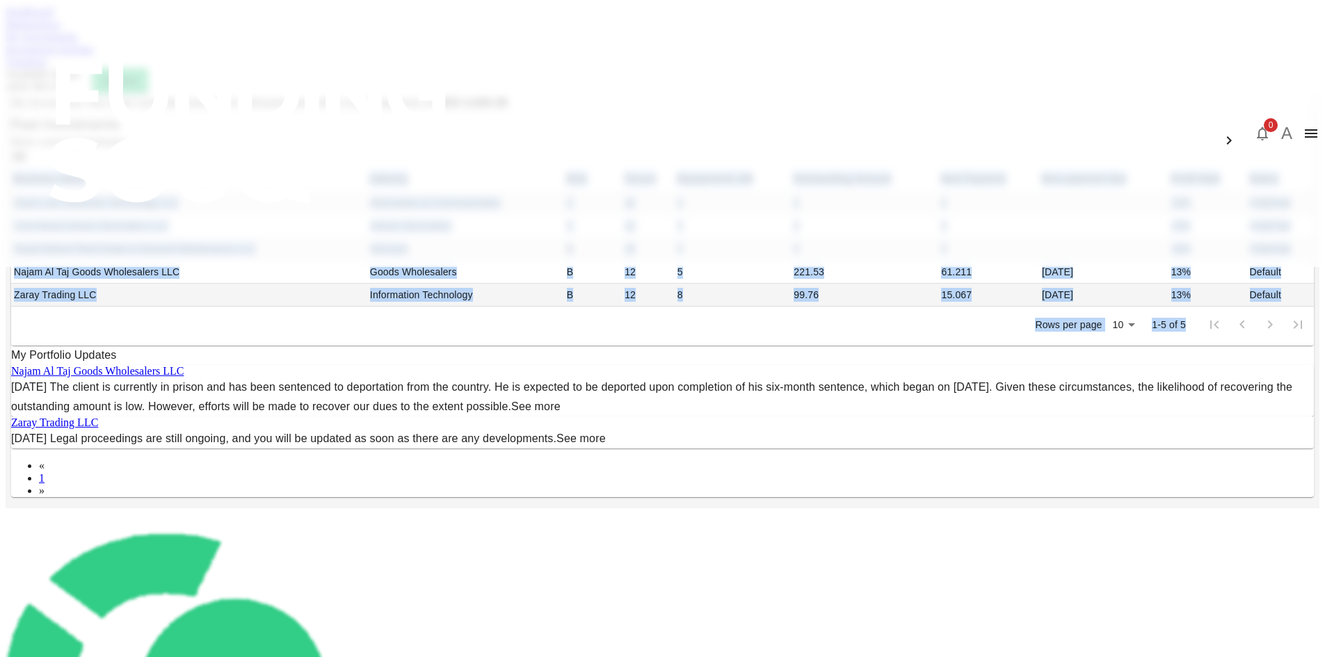
click at [203, 439] on div "My Investments You have currently invested in 24 businesses with a total exposu…" at bounding box center [663, 300] width 1314 height 415
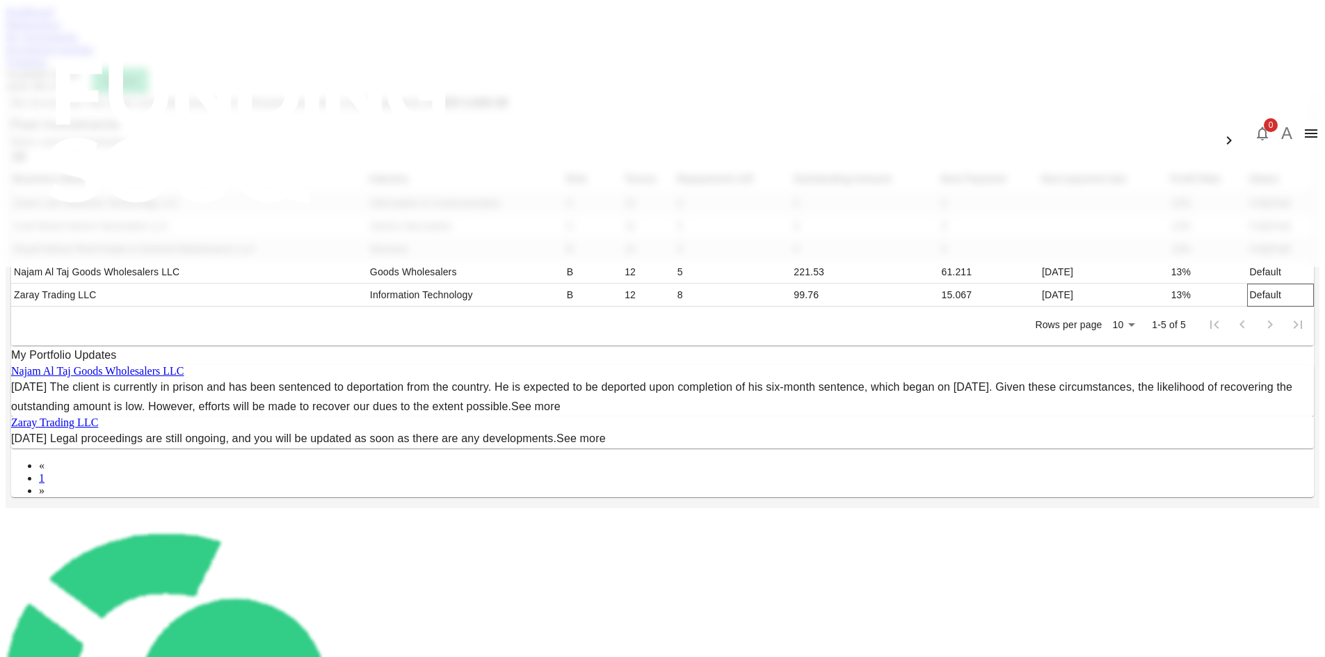
drag, startPoint x: 1177, startPoint y: 325, endPoint x: 1045, endPoint y: 481, distance: 203.8
click at [1045, 481] on div "My Investments You have currently invested in 24 businesses with a total exposu…" at bounding box center [663, 300] width 1314 height 415
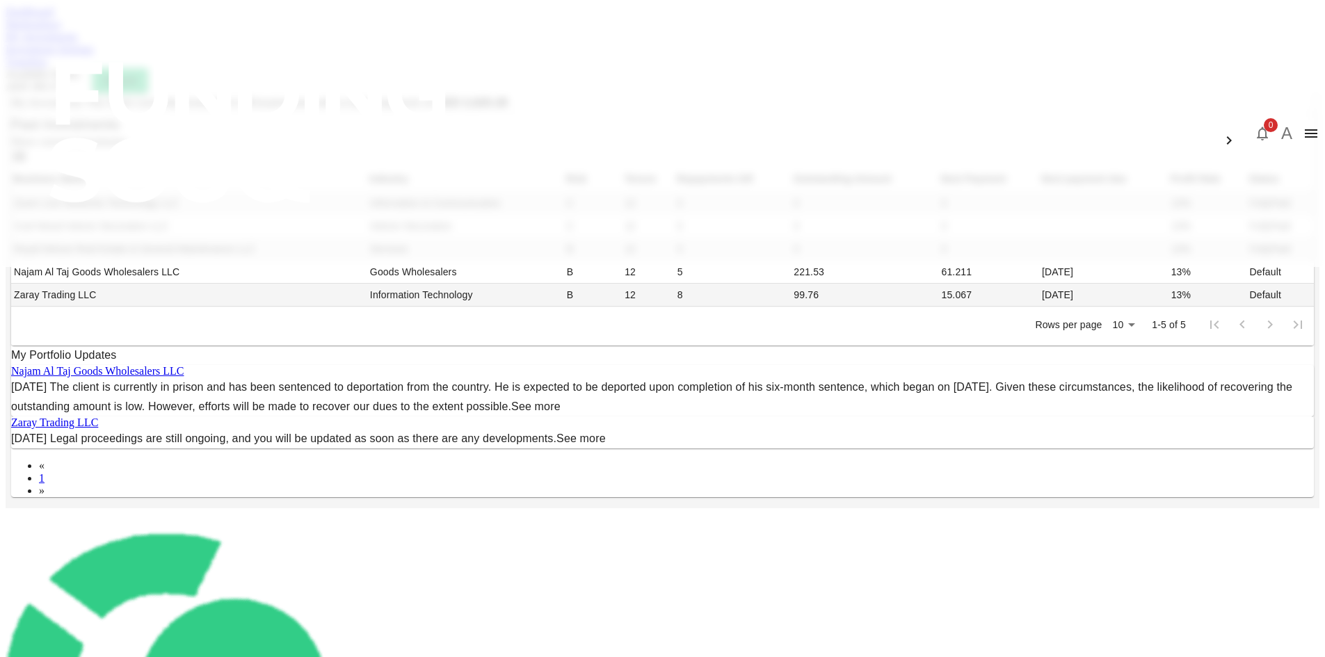
drag, startPoint x: 179, startPoint y: 384, endPoint x: 83, endPoint y: 330, distance: 109.9
click at [83, 330] on div "My Investments You have currently invested in 24 businesses with a total exposu…" at bounding box center [663, 300] width 1314 height 415
click at [126, 337] on div "My Investments You have currently invested in 24 businesses with a total exposu…" at bounding box center [663, 300] width 1314 height 415
click at [138, 346] on div "My Investments You have currently invested in 24 businesses with a total exposu…" at bounding box center [663, 300] width 1314 height 415
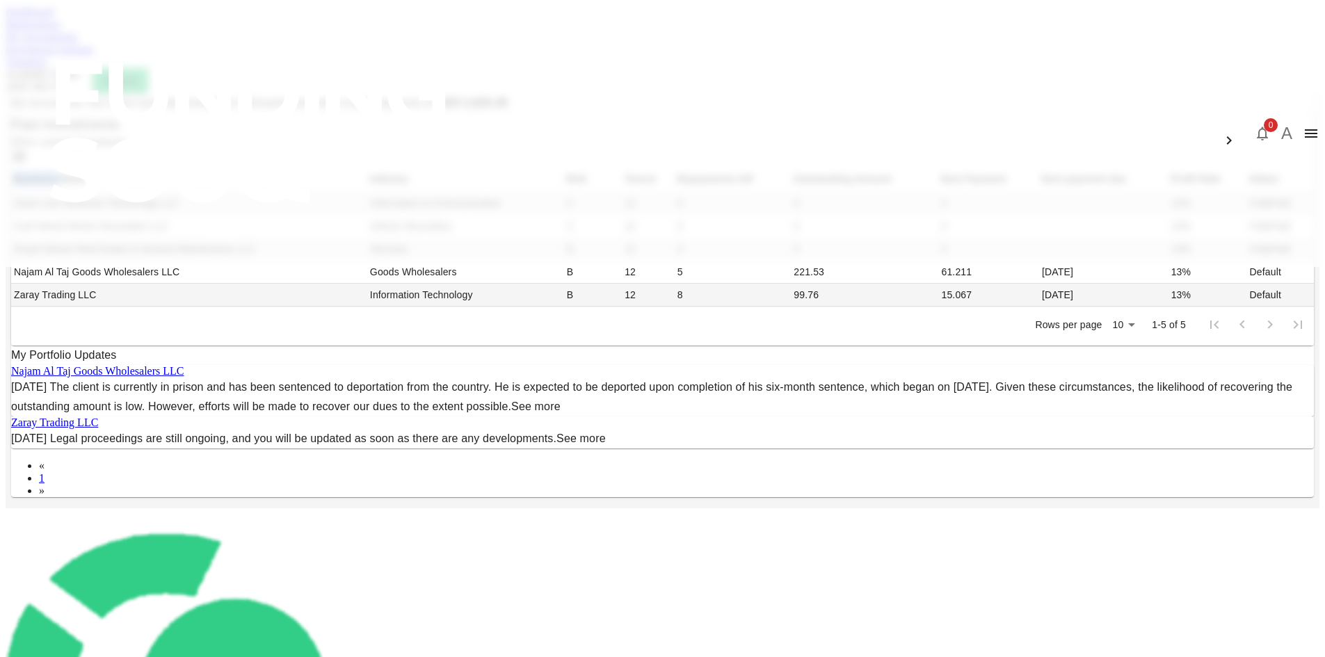
click at [138, 346] on div "My Investments You have currently invested in 24 businesses with a total exposu…" at bounding box center [663, 300] width 1314 height 415
click at [157, 271] on div "My Investments You have currently invested in 24 businesses with a total exposu…" at bounding box center [663, 300] width 1314 height 415
